Goal: Task Accomplishment & Management: Manage account settings

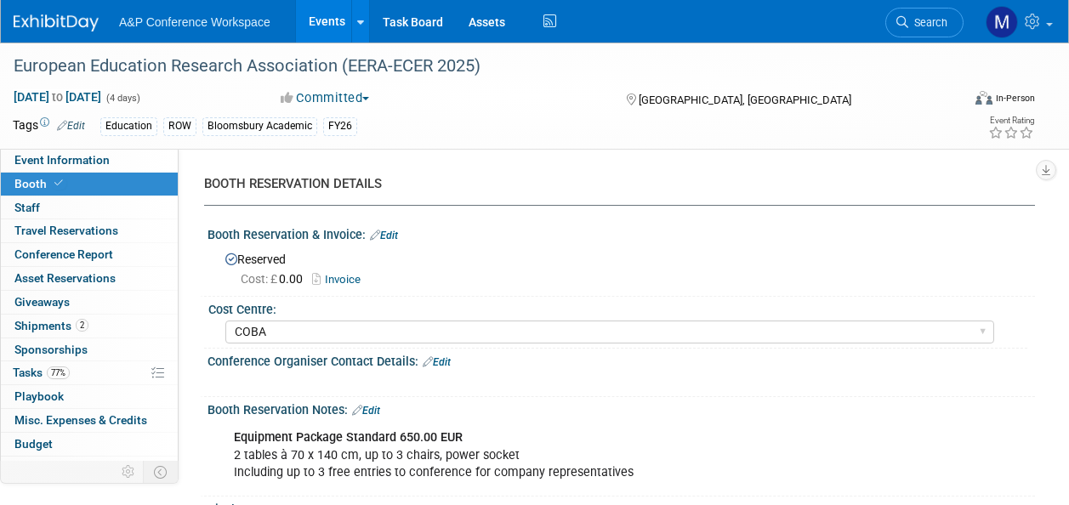
select select "COBA"
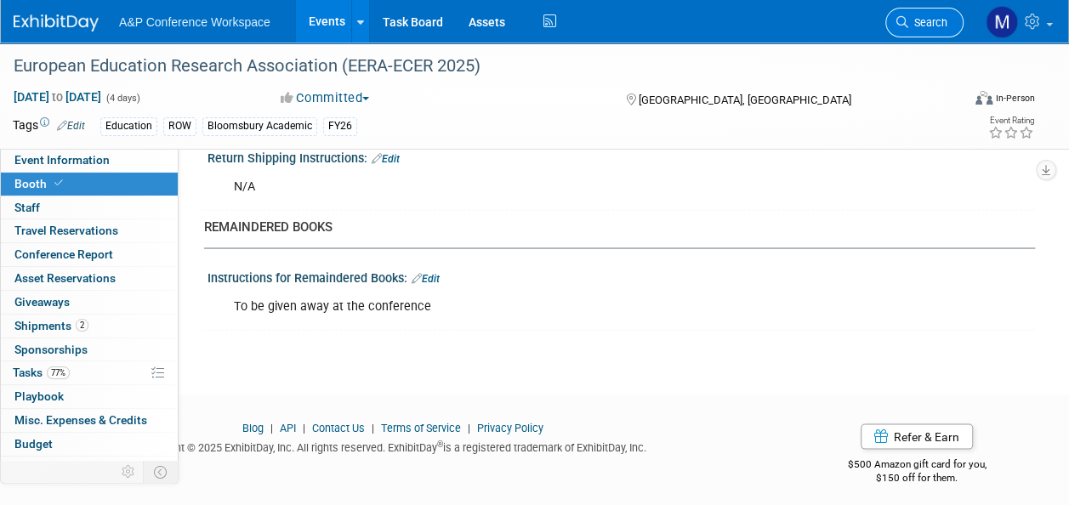
click at [913, 17] on span "Search" at bounding box center [927, 22] width 39 height 13
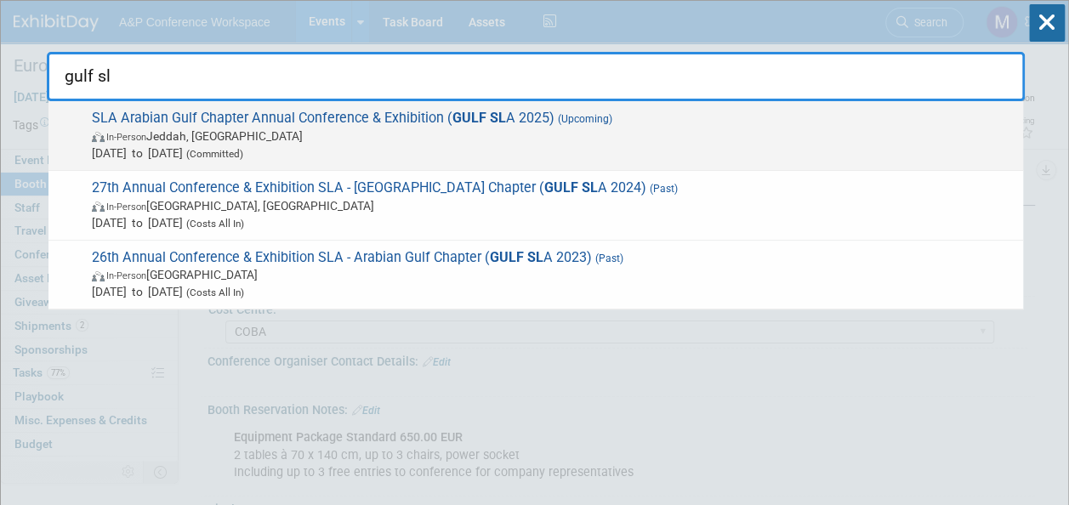
type input "gulf sl"
click at [513, 121] on span "SLA Arabian Gulf Chapter Annual Conference & Exhibition ( GULF SL A 2025) (Upco…" at bounding box center [551, 136] width 928 height 52
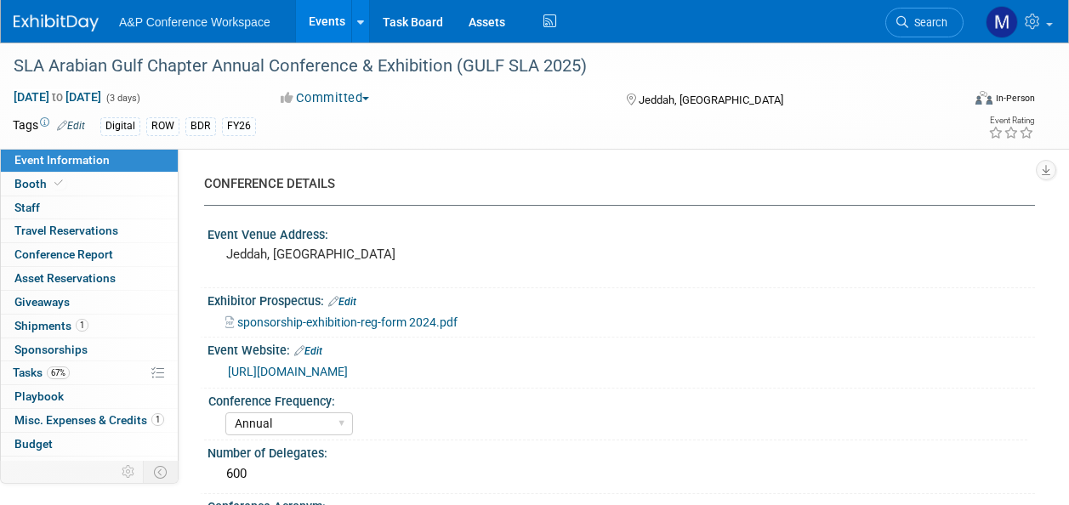
select select "Annual"
select select "Level 2"
select select "In-Person Booth"
select select "Libraries"
select select "Bloomsbury Digital Resources"
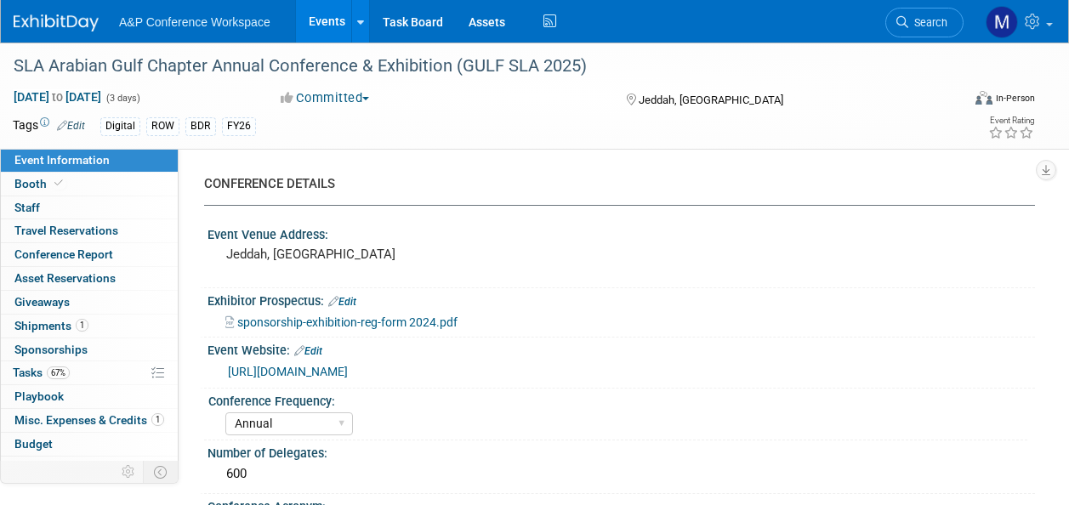
select select "[PERSON_NAME]"
select select "BDR Product Awareness and Trial Generation​"
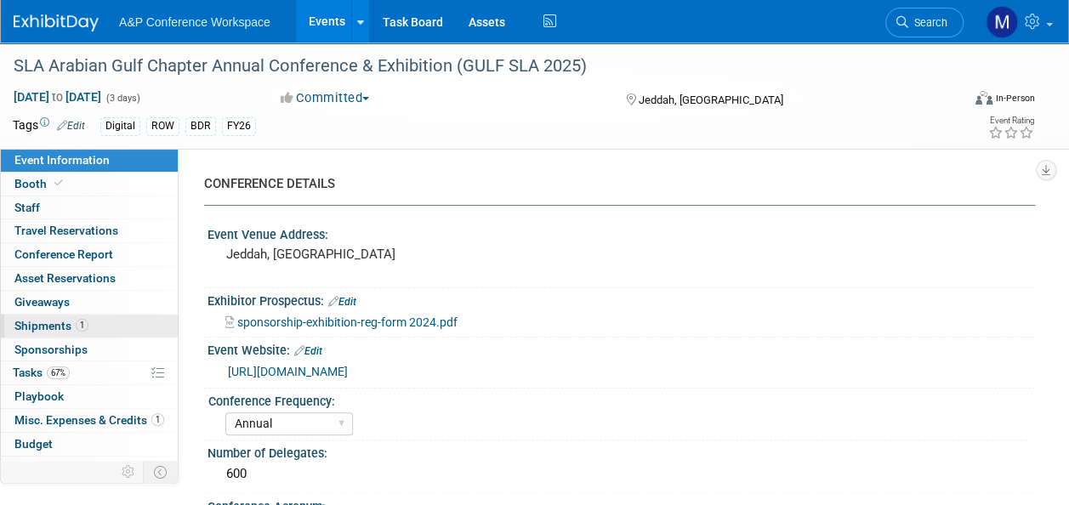
click at [99, 332] on link "1 Shipments 1" at bounding box center [89, 326] width 177 height 23
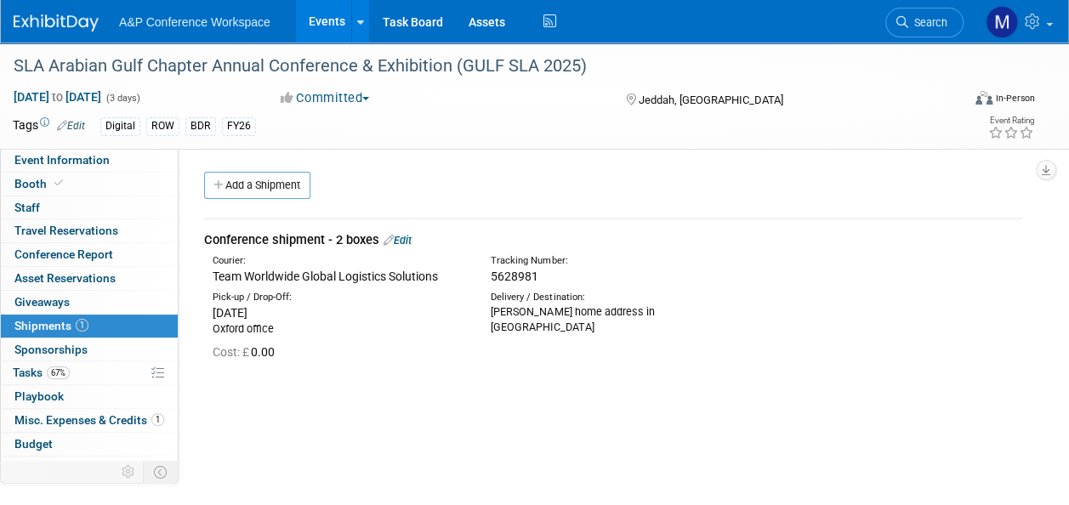
click at [403, 241] on link "Edit" at bounding box center [397, 240] width 28 height 13
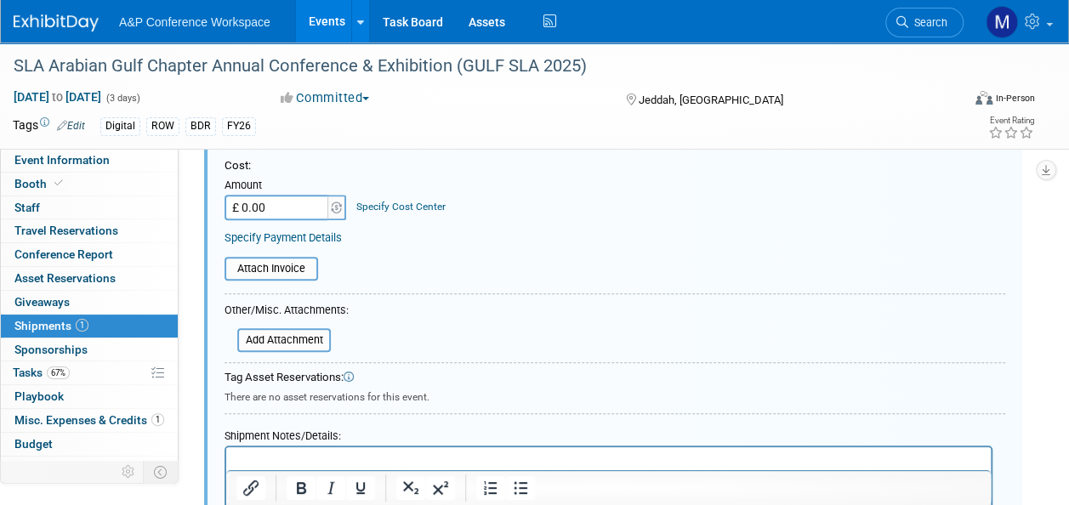
scroll to position [408, 0]
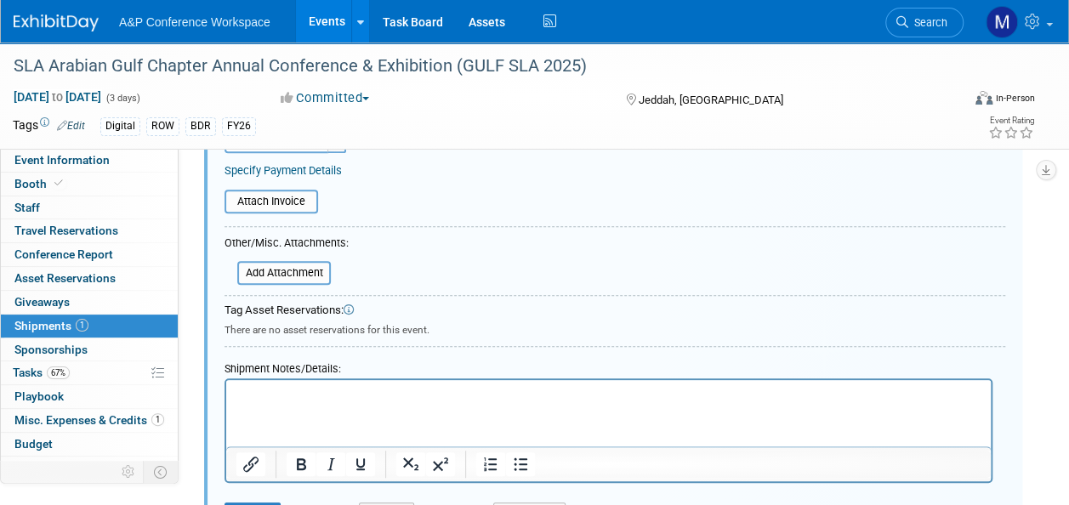
click at [247, 389] on p "Rich Text Area. Press ALT-0 for help." at bounding box center [608, 395] width 745 height 17
paste body "Rich Text Area. Press ALT-0 for help."
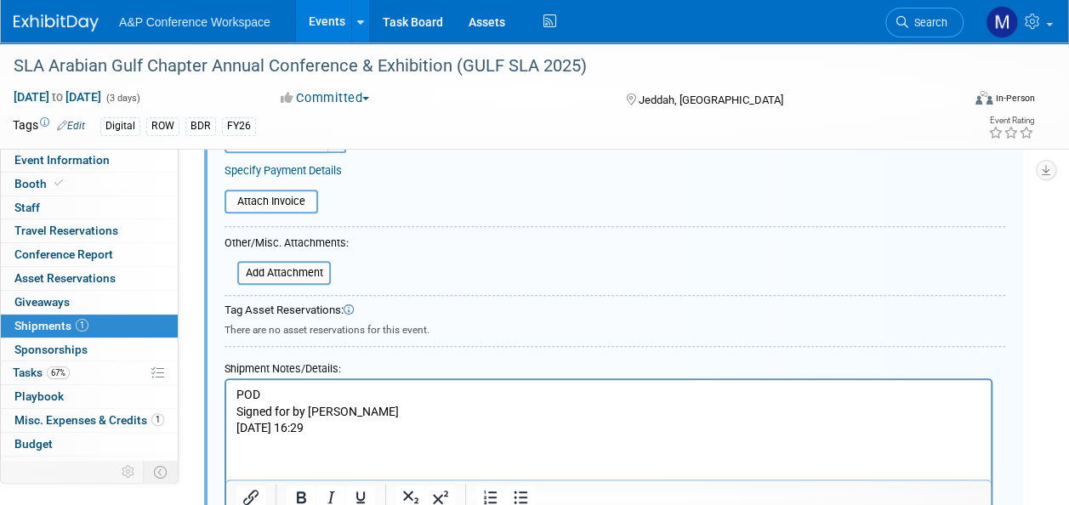
click at [239, 429] on p "Sept 4, 25 16:29" at bounding box center [608, 428] width 745 height 17
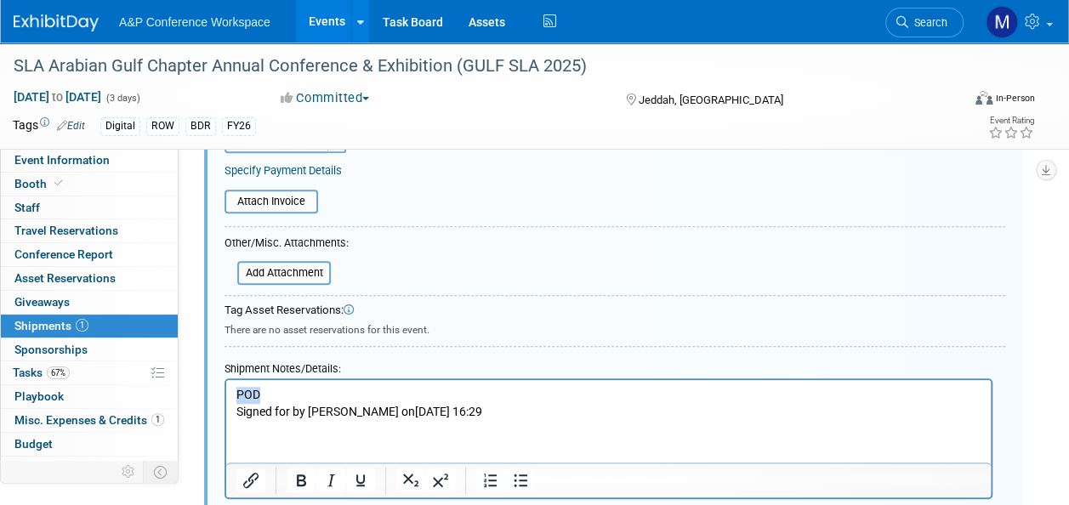
drag, startPoint x: 262, startPoint y: 394, endPoint x: 238, endPoint y: 397, distance: 24.0
click at [238, 397] on p "POD" at bounding box center [608, 395] width 745 height 17
click at [302, 474] on icon "Bold" at bounding box center [301, 480] width 9 height 12
click at [357, 480] on icon "Underline" at bounding box center [360, 480] width 9 height 12
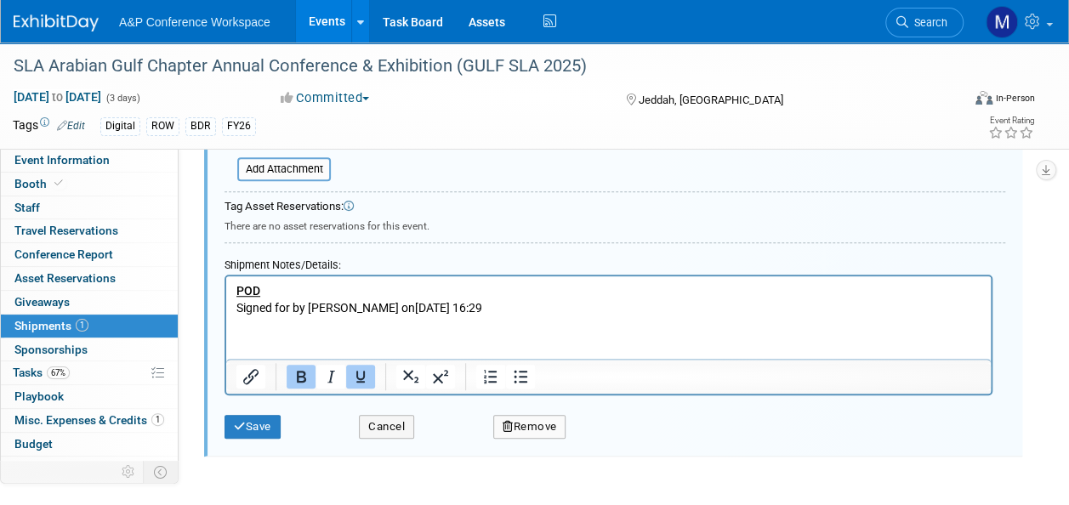
scroll to position [514, 0]
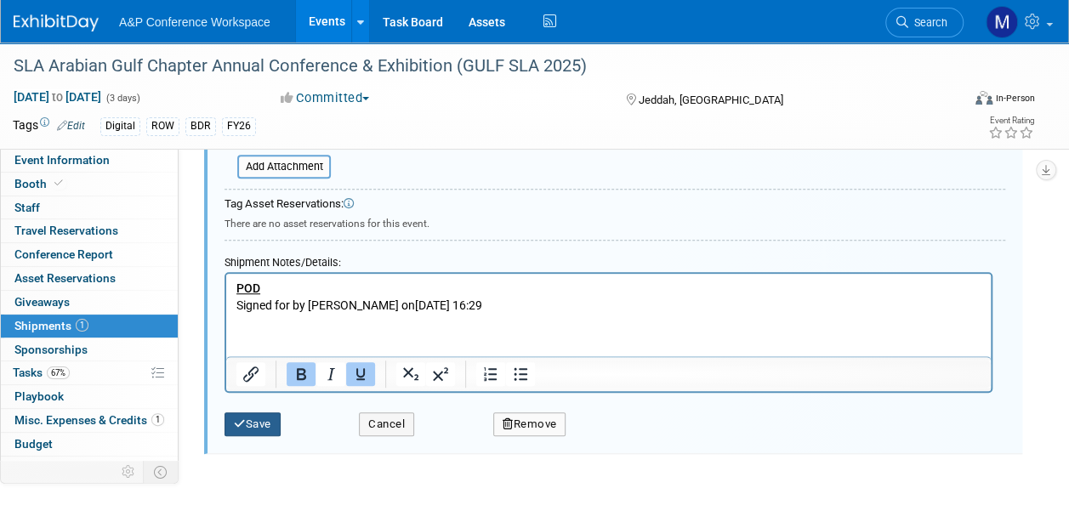
click at [257, 415] on button "Save" at bounding box center [252, 424] width 56 height 24
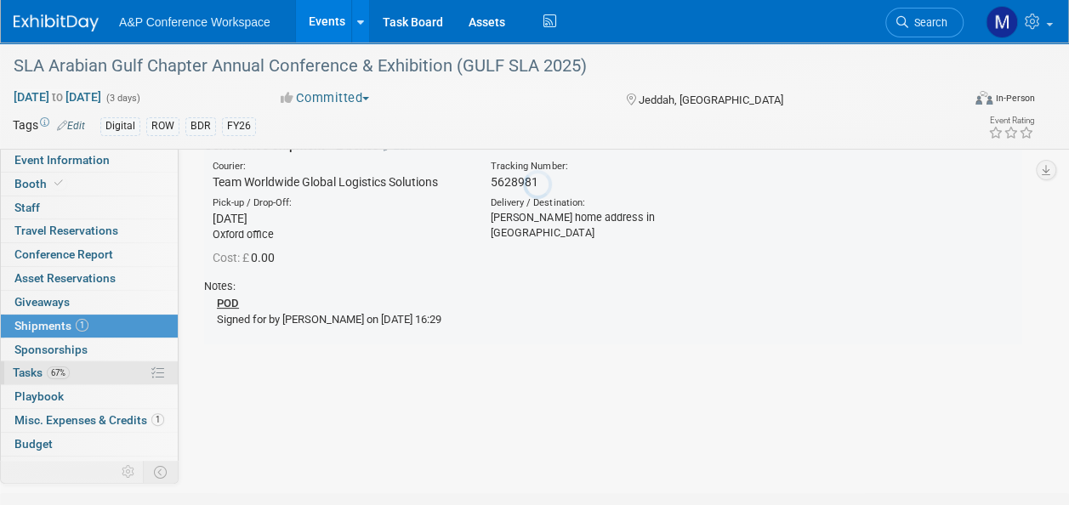
scroll to position [25, 0]
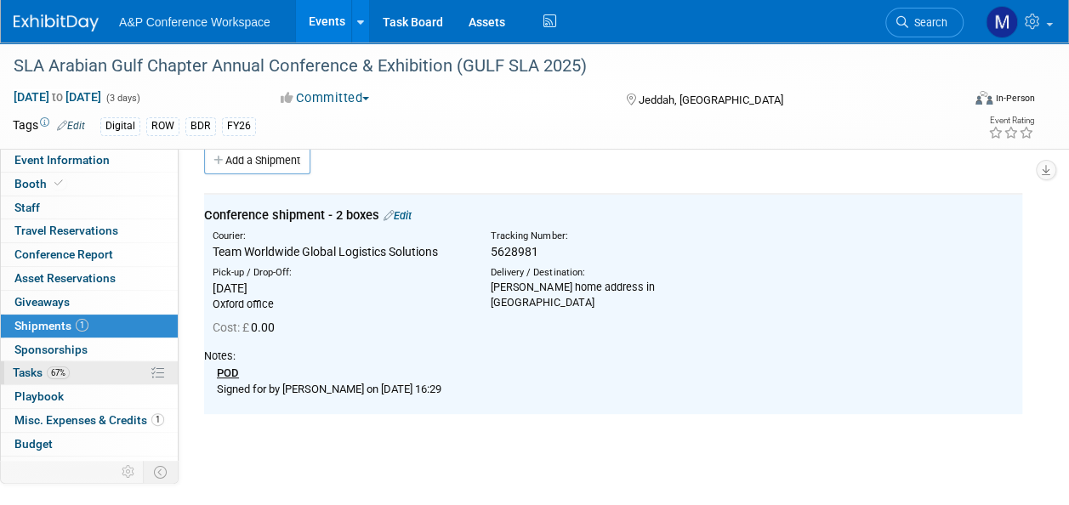
click at [97, 379] on link "67% Tasks 67%" at bounding box center [89, 372] width 177 height 23
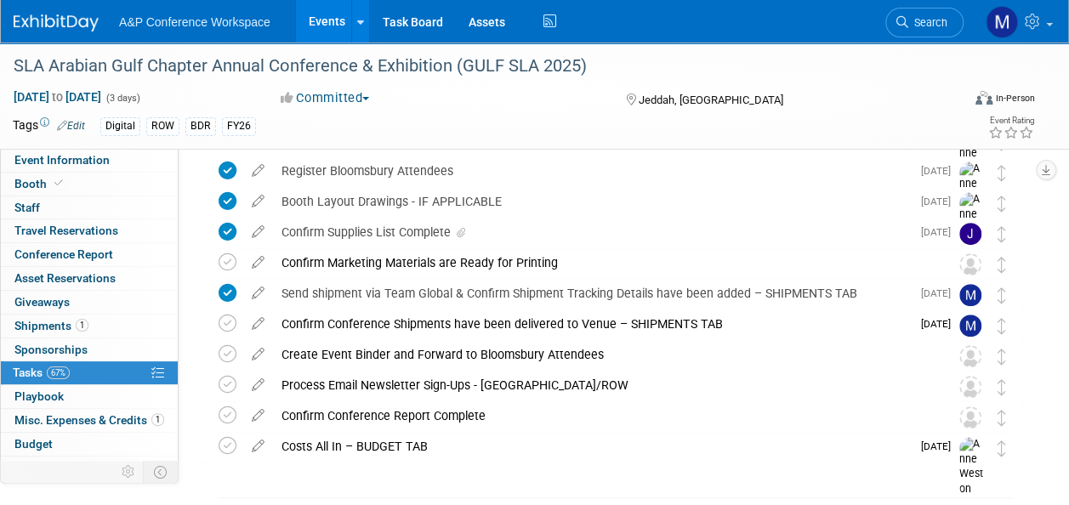
scroll to position [312, 0]
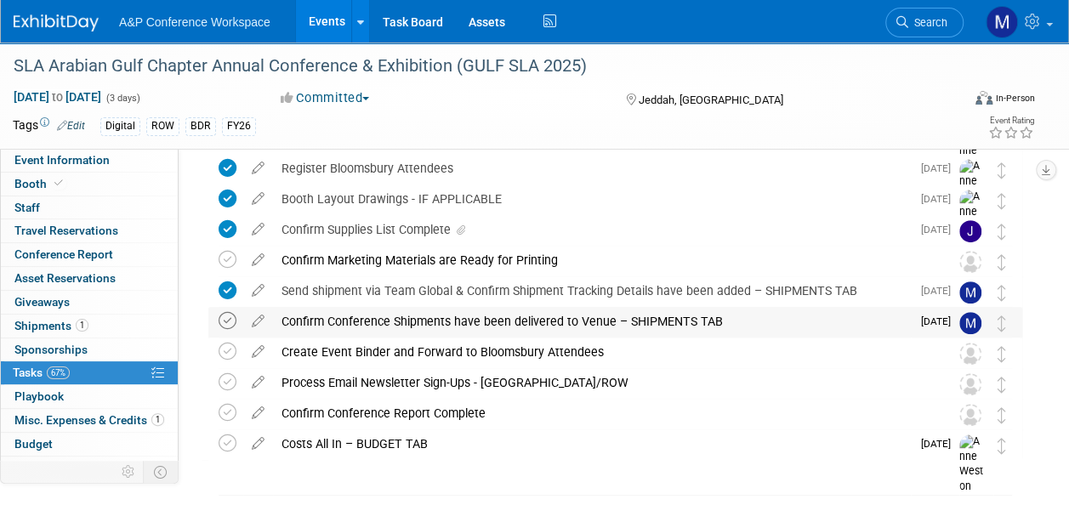
click at [230, 321] on icon at bounding box center [227, 321] width 18 height 18
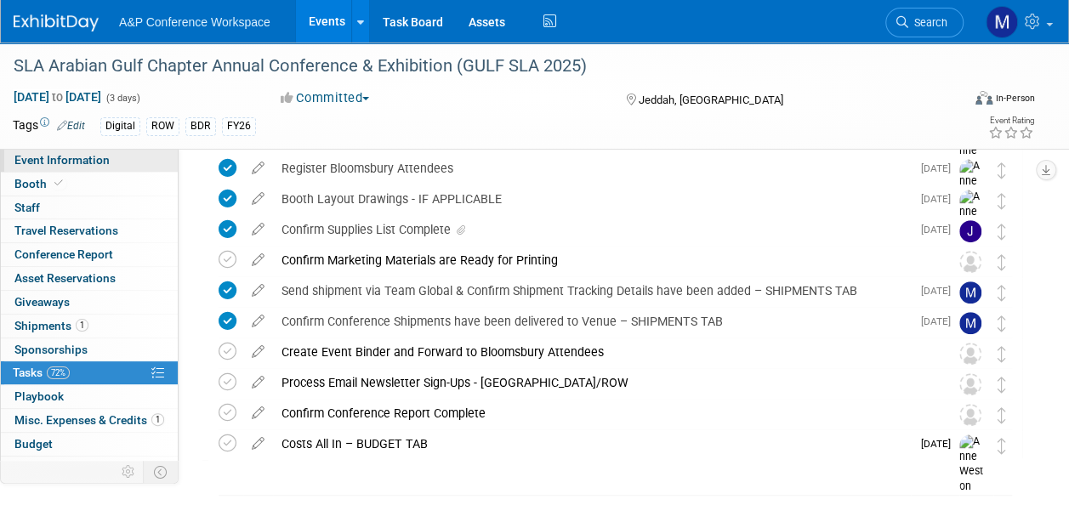
click at [105, 160] on span "Event Information" at bounding box center [61, 160] width 95 height 14
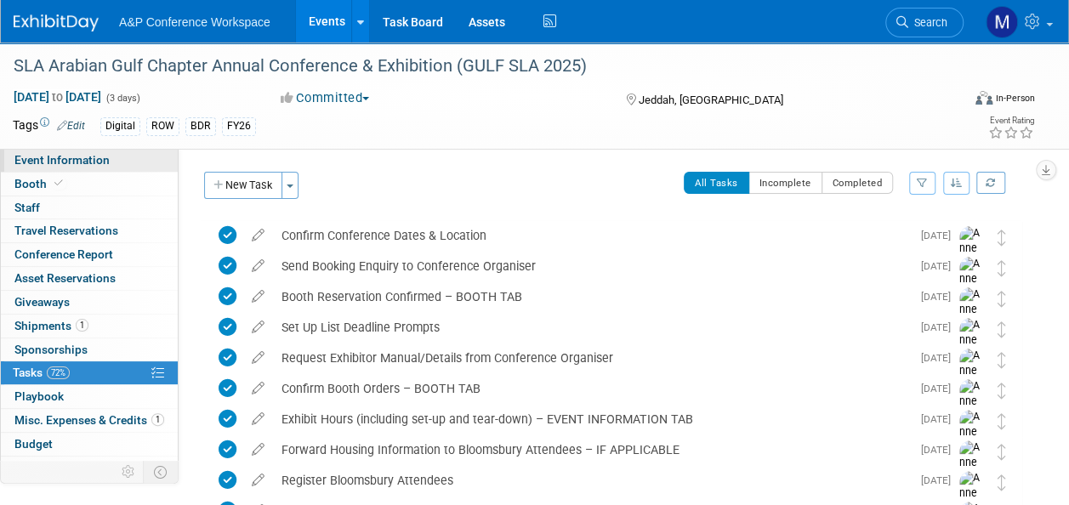
select select "Annual"
select select "Level 2"
select select "In-Person Booth"
select select "Libraries"
select select "Bloomsbury Digital Resources"
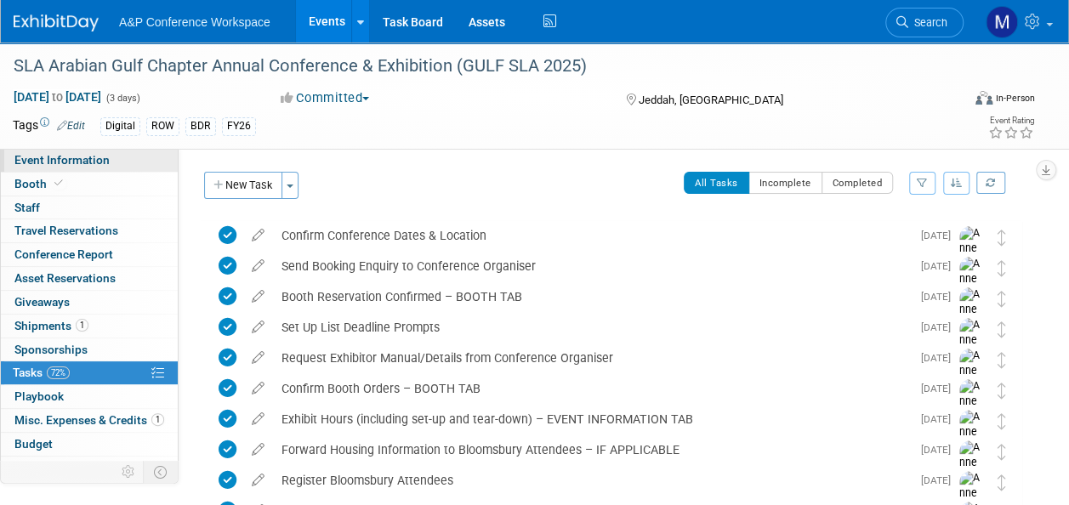
select select "[PERSON_NAME]"
select select "BDR Product Awareness and Trial Generation​"
